Goal: Navigation & Orientation: Find specific page/section

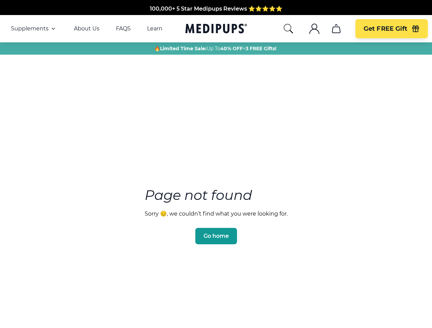
click at [216, 164] on section "Page not found Sorry 😔, we couldn’t find what you were looking for. Go home" at bounding box center [216, 199] width 432 height 262
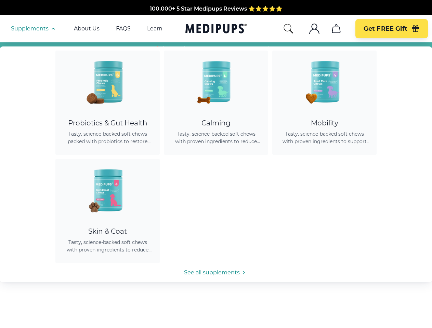
click at [34, 29] on span "Supplements" at bounding box center [30, 28] width 38 height 7
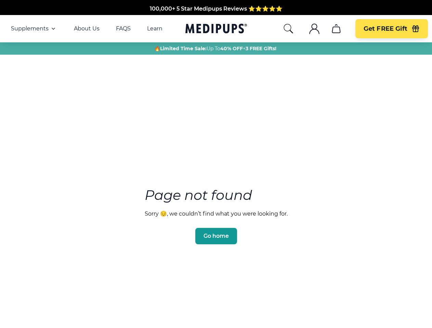
click at [53, 29] on icon "button" at bounding box center [53, 29] width 8 height 8
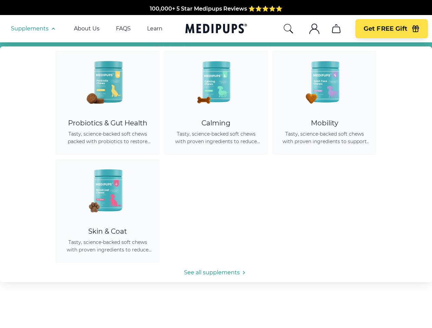
click at [288, 29] on icon "search" at bounding box center [288, 28] width 11 height 11
click at [314, 29] on icon ".cls-1{fill:none;stroke:currentColor;stroke-miterlimit:10;stroke-width:1.5px;}" at bounding box center [314, 28] width 11 height 11
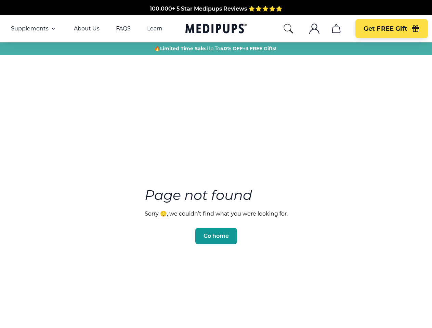
click at [314, 29] on icon ".cls-1{fill:none;stroke:currentColor;stroke-miterlimit:10;stroke-width:1.5px;}" at bounding box center [314, 28] width 11 height 11
click at [336, 29] on icon "cart" at bounding box center [336, 28] width 11 height 11
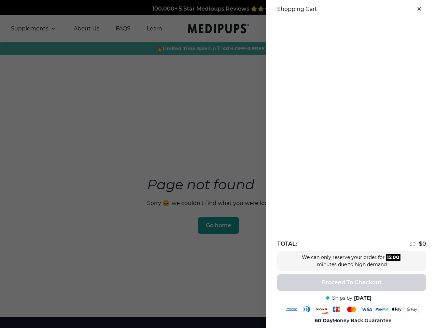
click at [336, 29] on div at bounding box center [218, 164] width 437 height 328
click at [391, 29] on span "Get FREE Gift" at bounding box center [391, 29] width 44 height 8
